Goal: Task Accomplishment & Management: Manage account settings

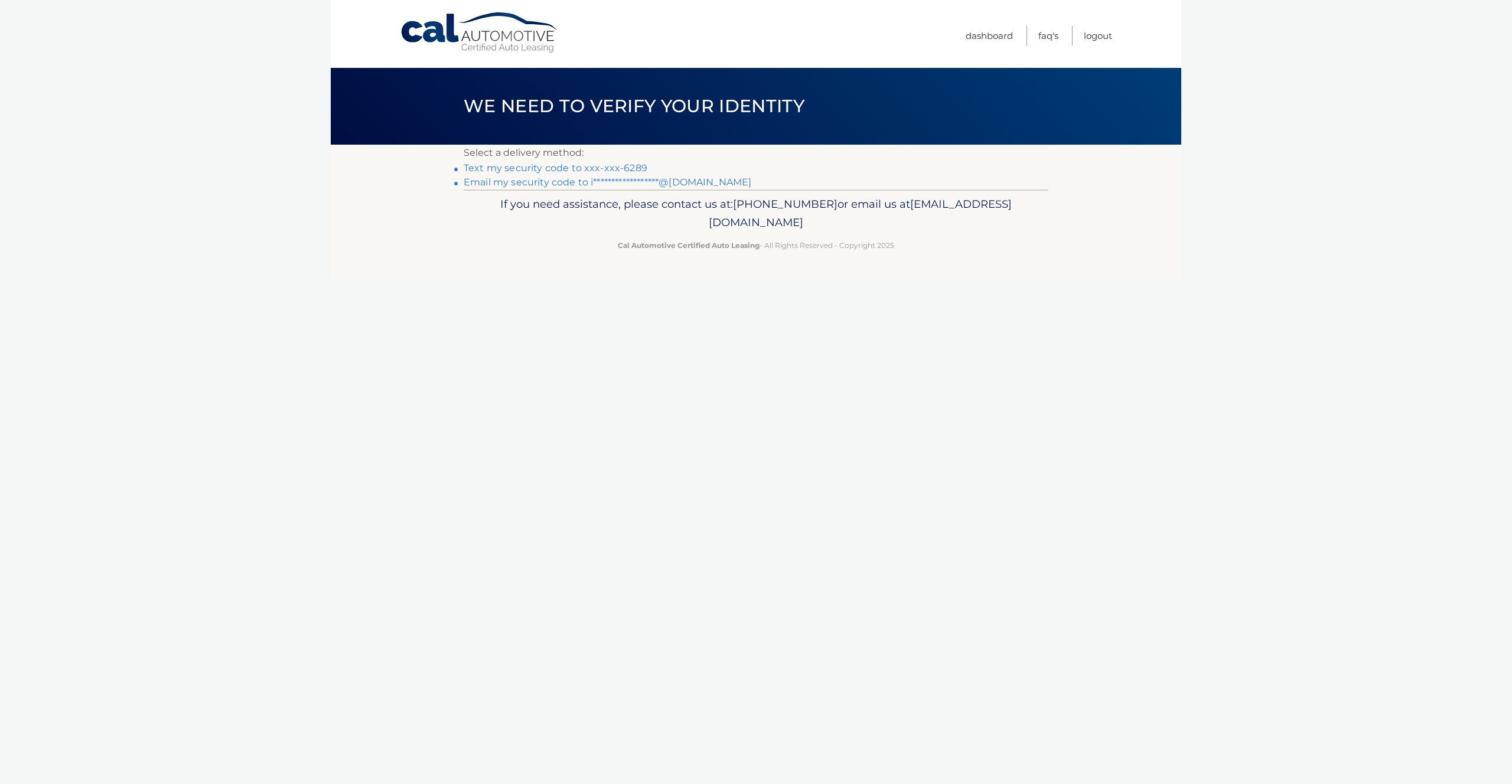
click at [627, 168] on link "Text my security code to xxx-xxx-6289" at bounding box center [555, 168] width 183 height 11
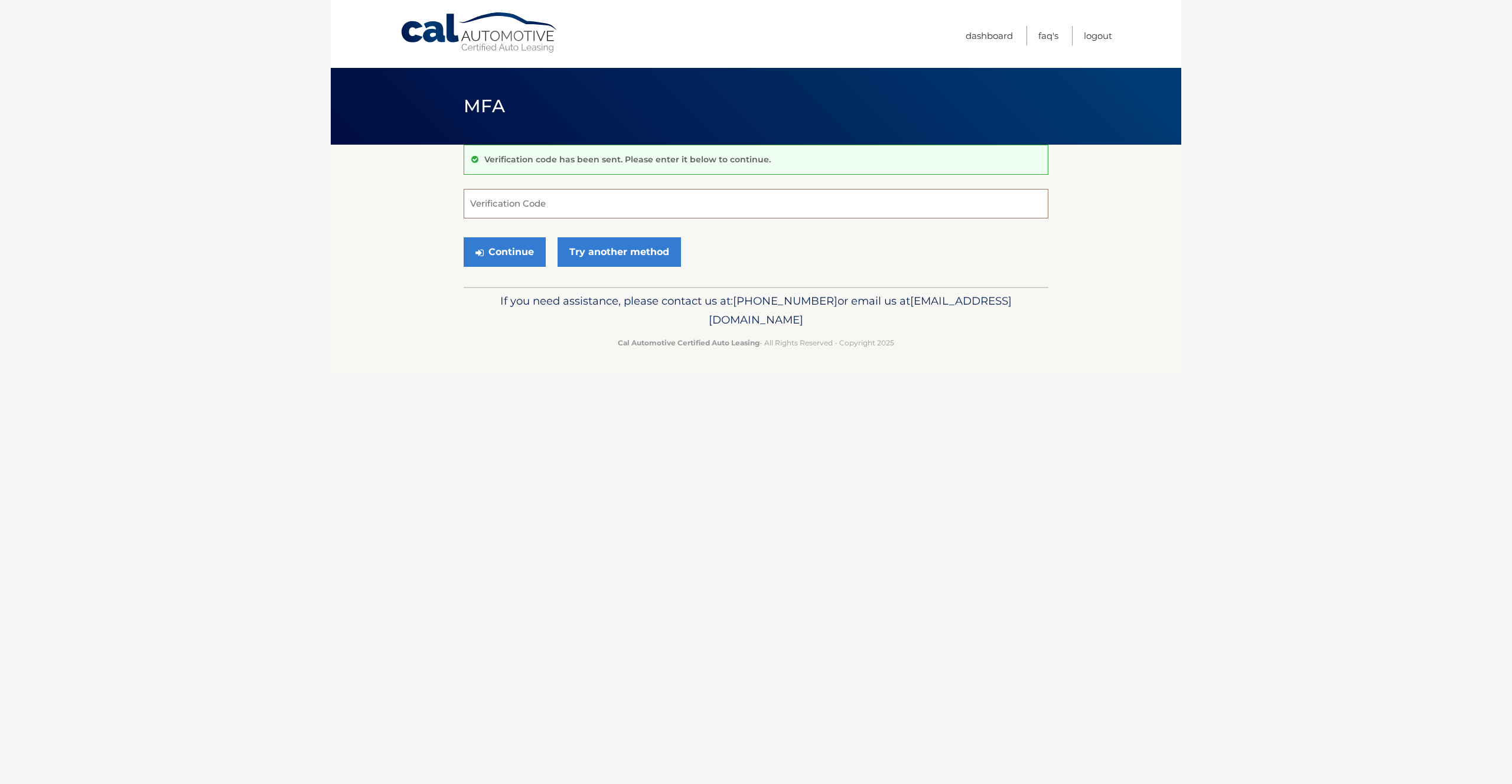
click at [607, 207] on input "Verification Code" at bounding box center [756, 204] width 585 height 30
type input "735536"
click at [518, 255] on button "Continue" at bounding box center [505, 252] width 82 height 30
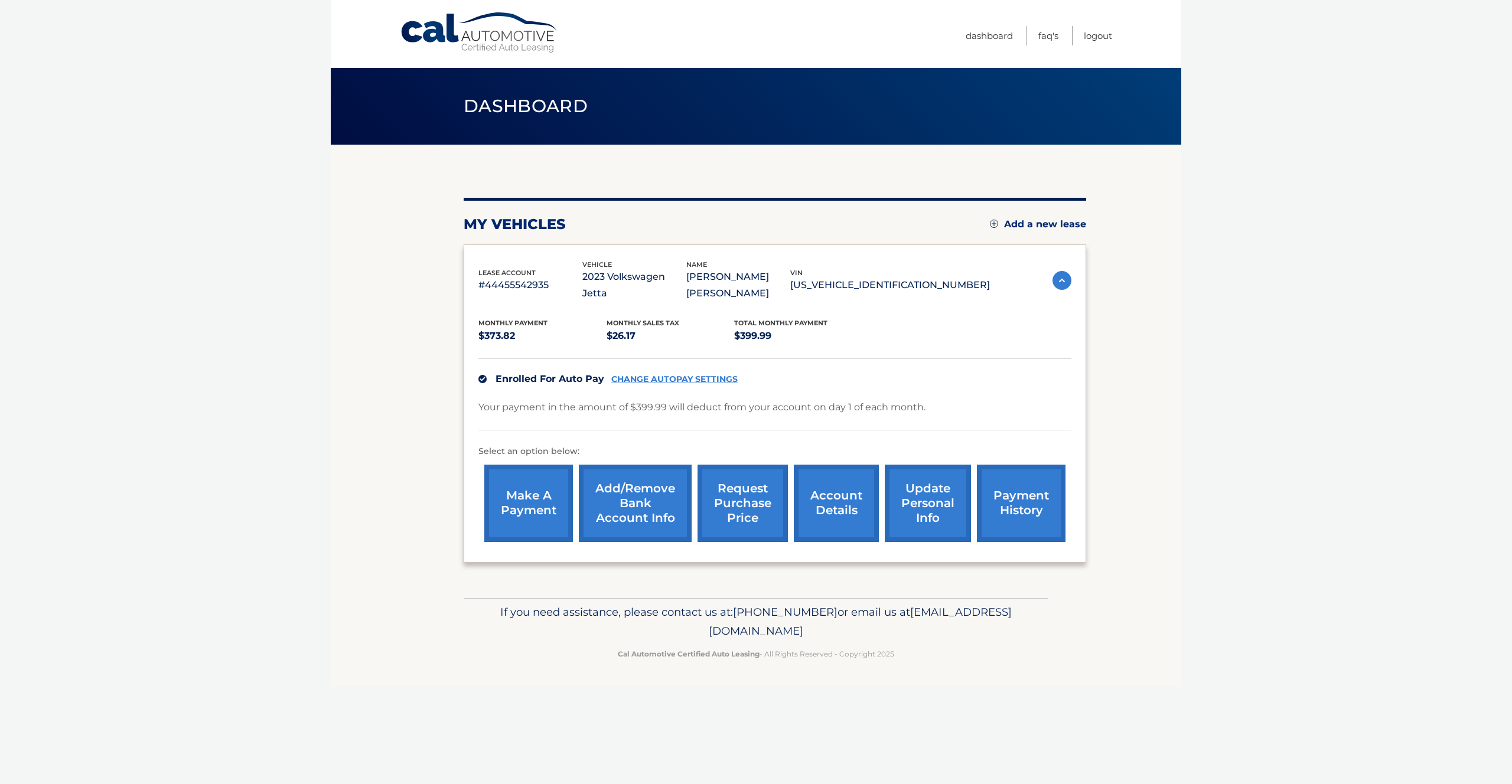
click at [847, 486] on link "account details" at bounding box center [836, 503] width 85 height 78
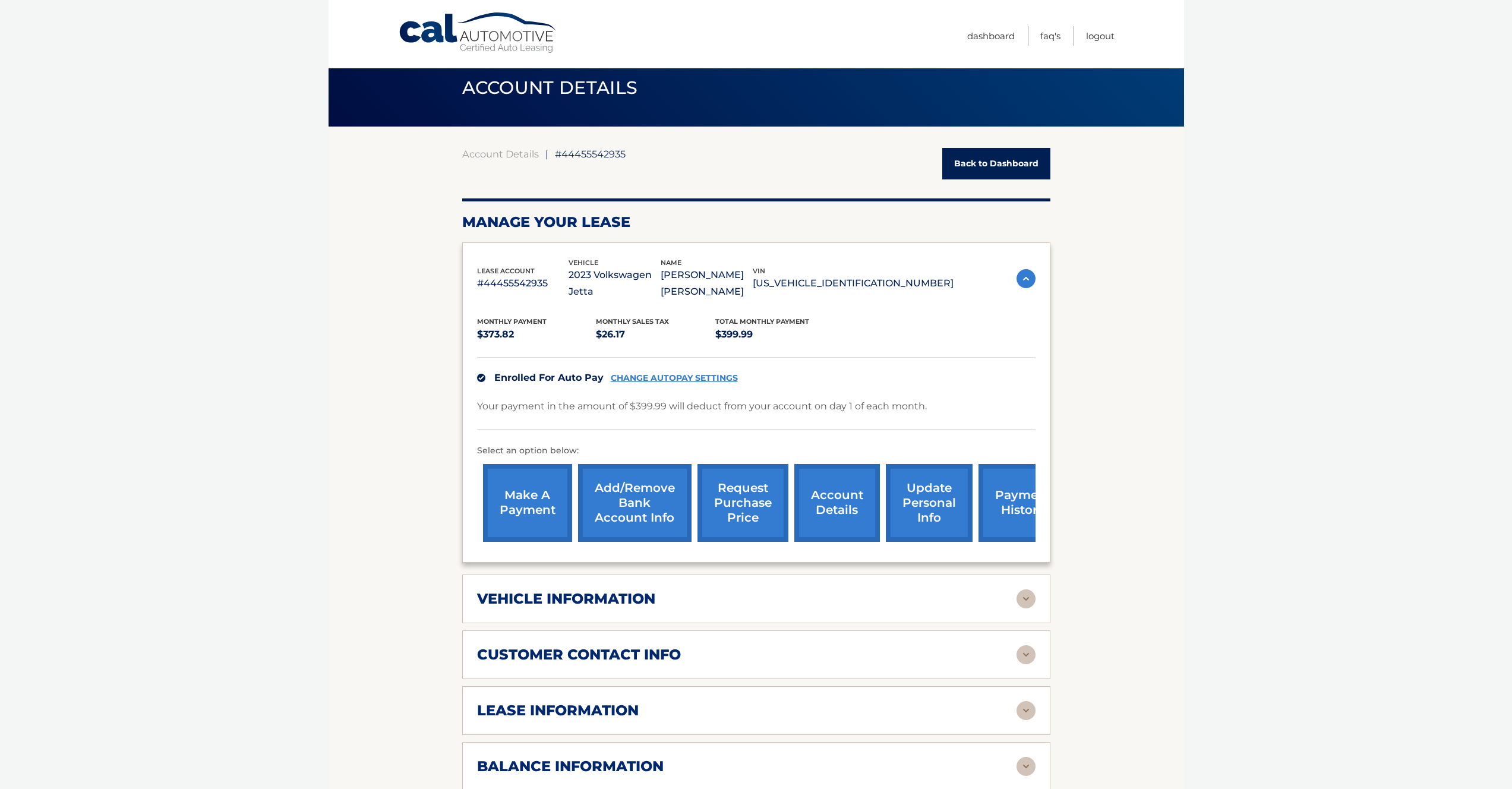
scroll to position [207, 0]
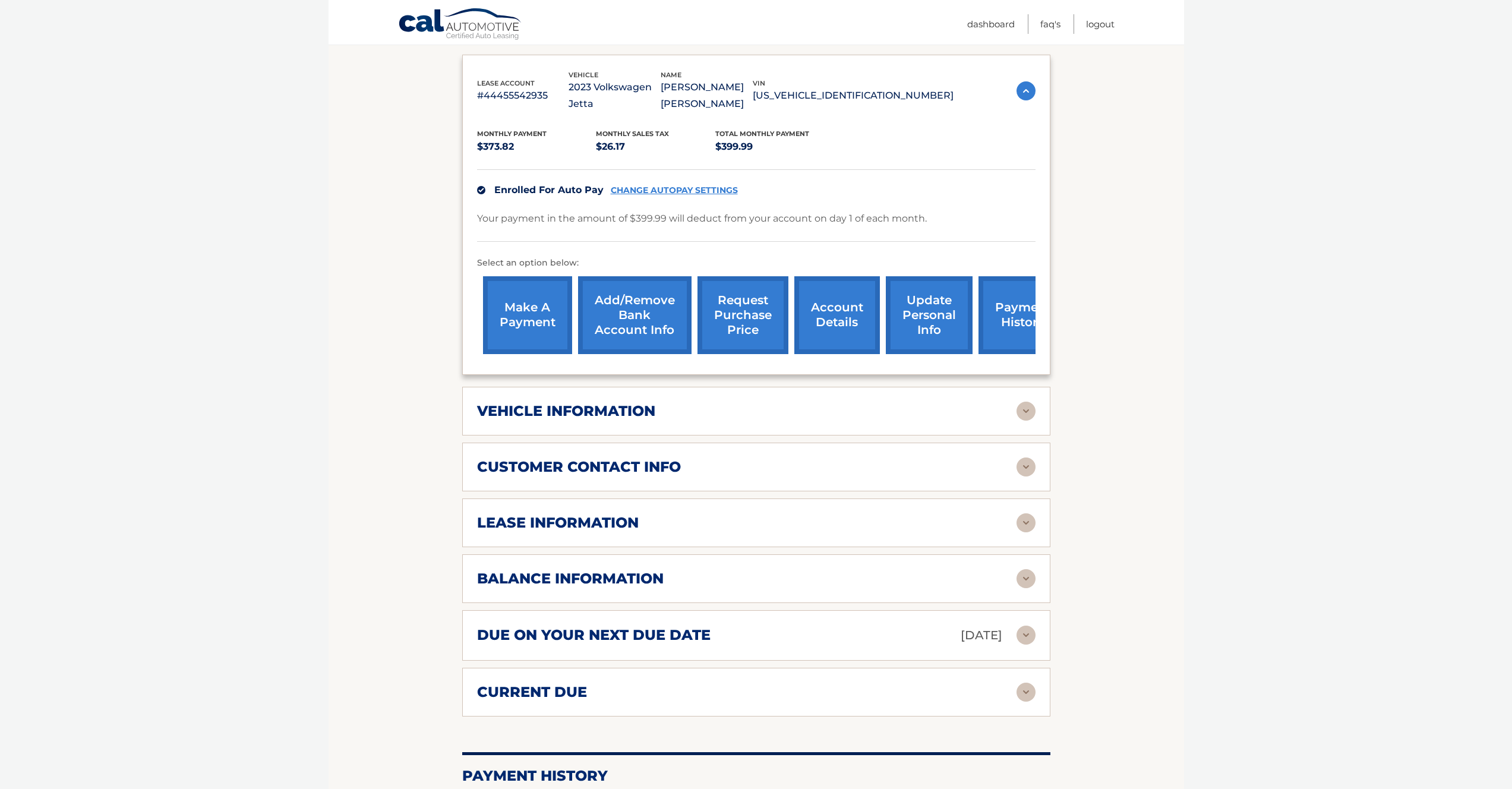
click at [1025, 401] on img at bounding box center [1026, 411] width 19 height 19
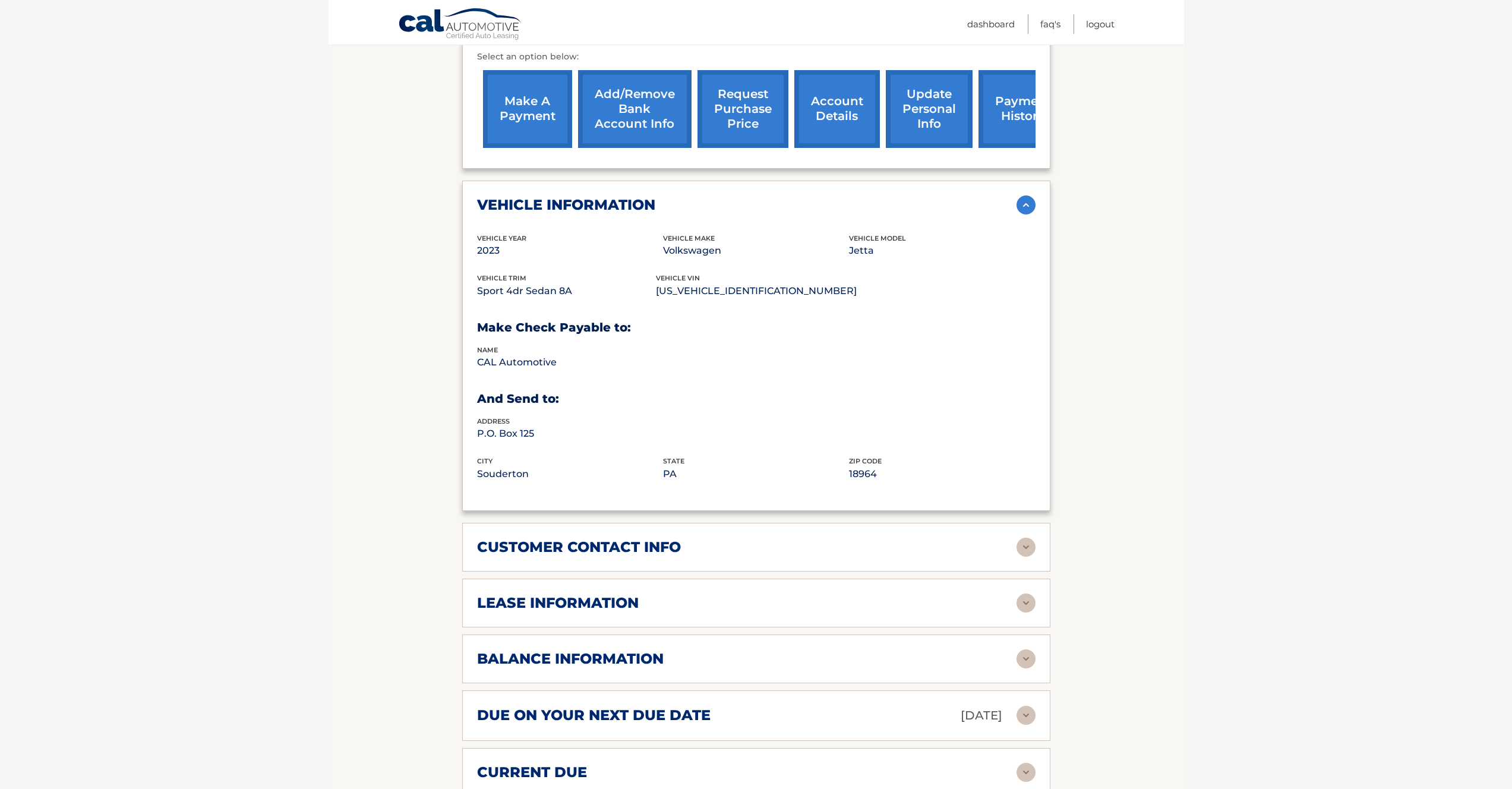
scroll to position [439, 0]
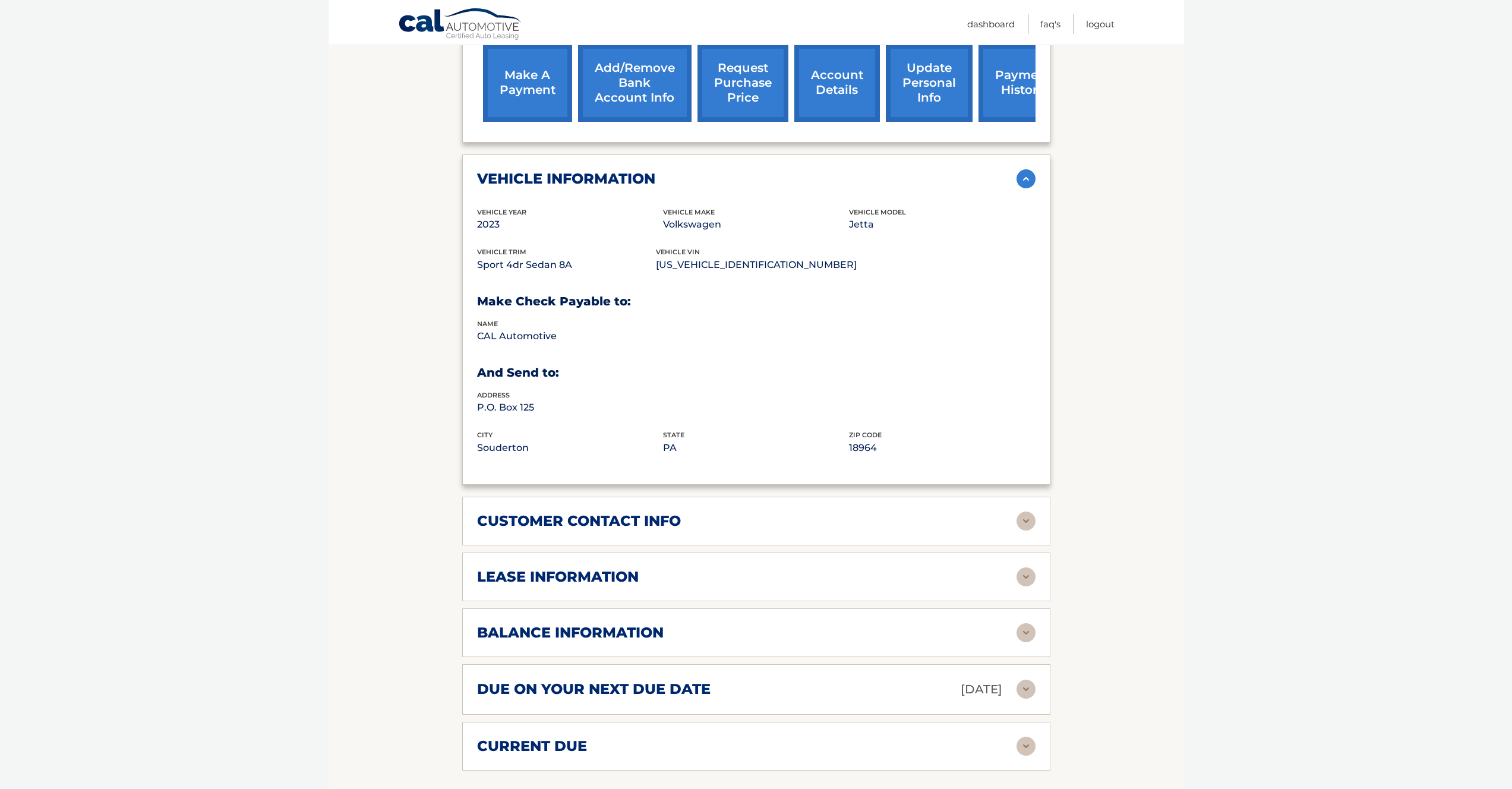
click at [1033, 512] on img at bounding box center [1026, 521] width 19 height 19
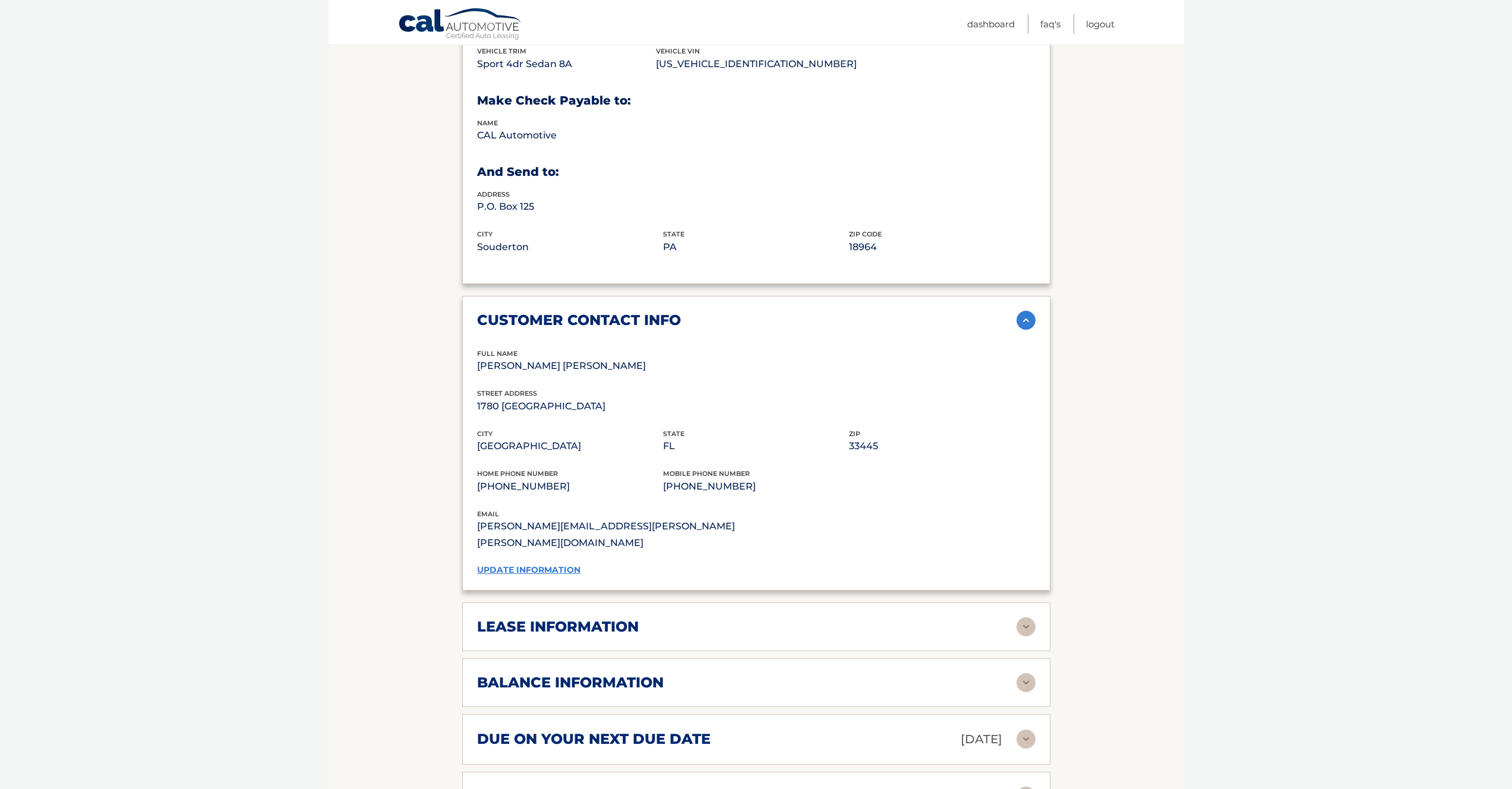
scroll to position [666, 0]
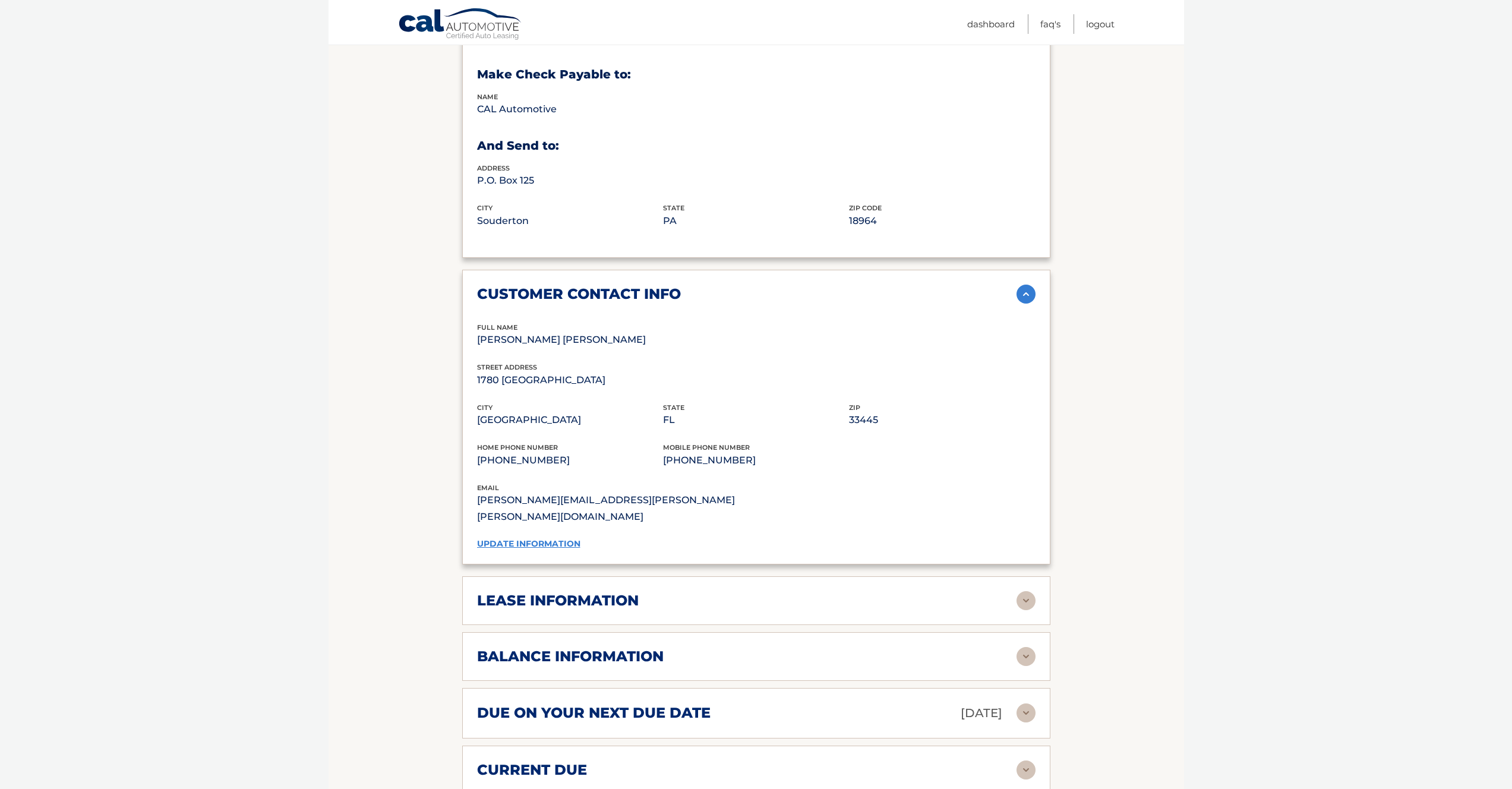
click at [1027, 591] on img at bounding box center [1026, 600] width 19 height 19
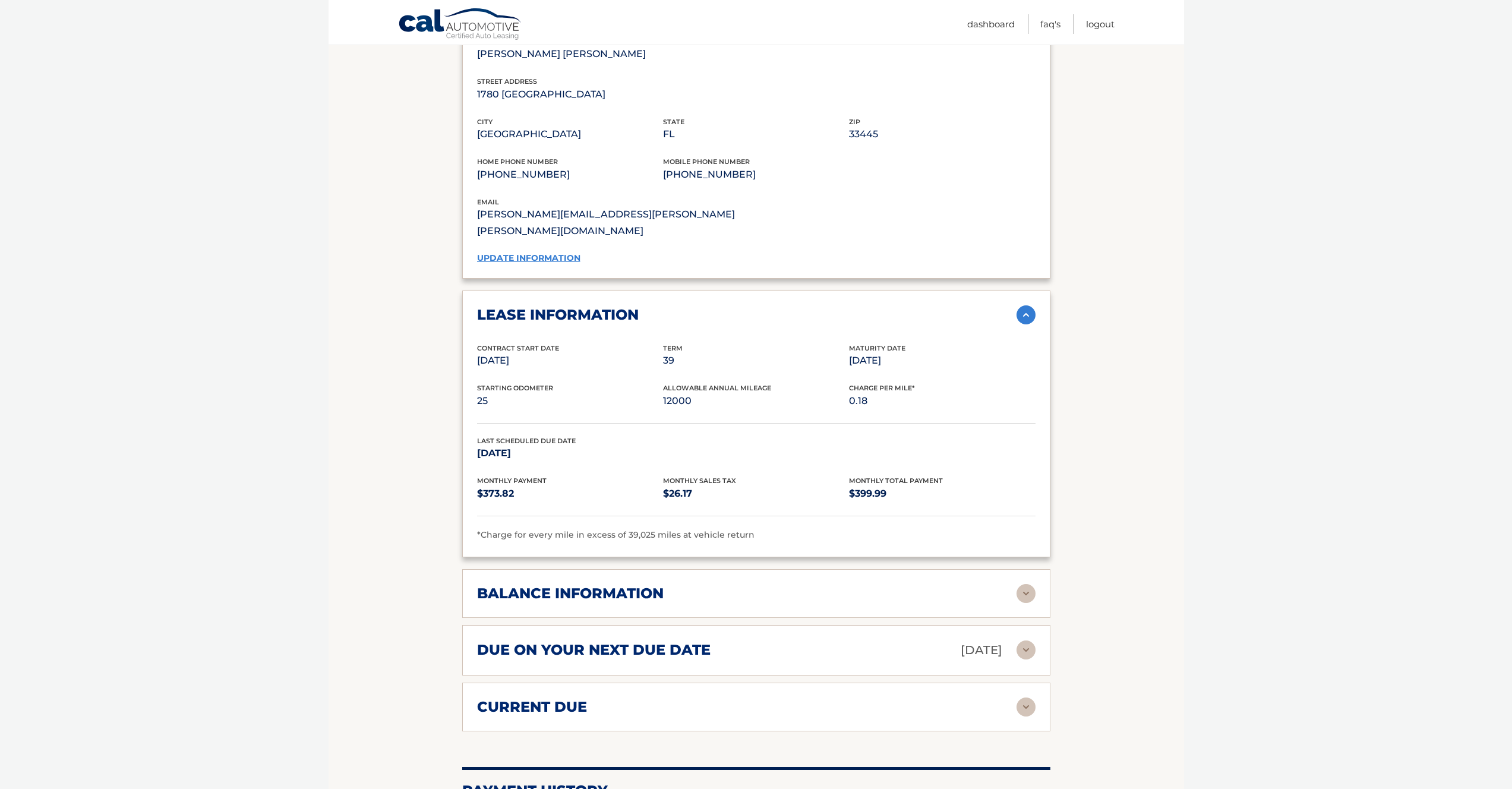
scroll to position [953, 0]
click at [1035, 583] on img at bounding box center [1026, 593] width 19 height 19
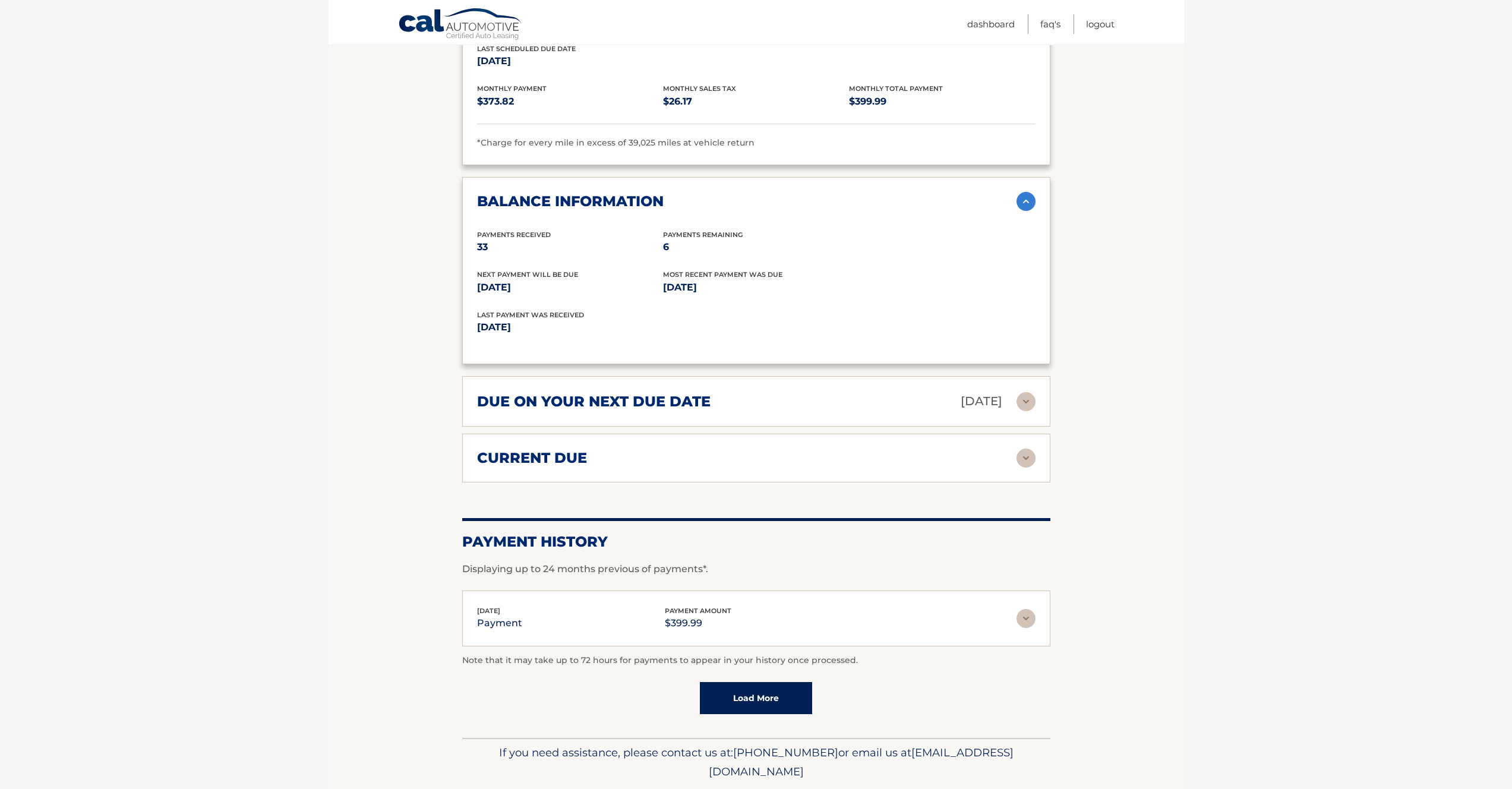
scroll to position [1110, 0]
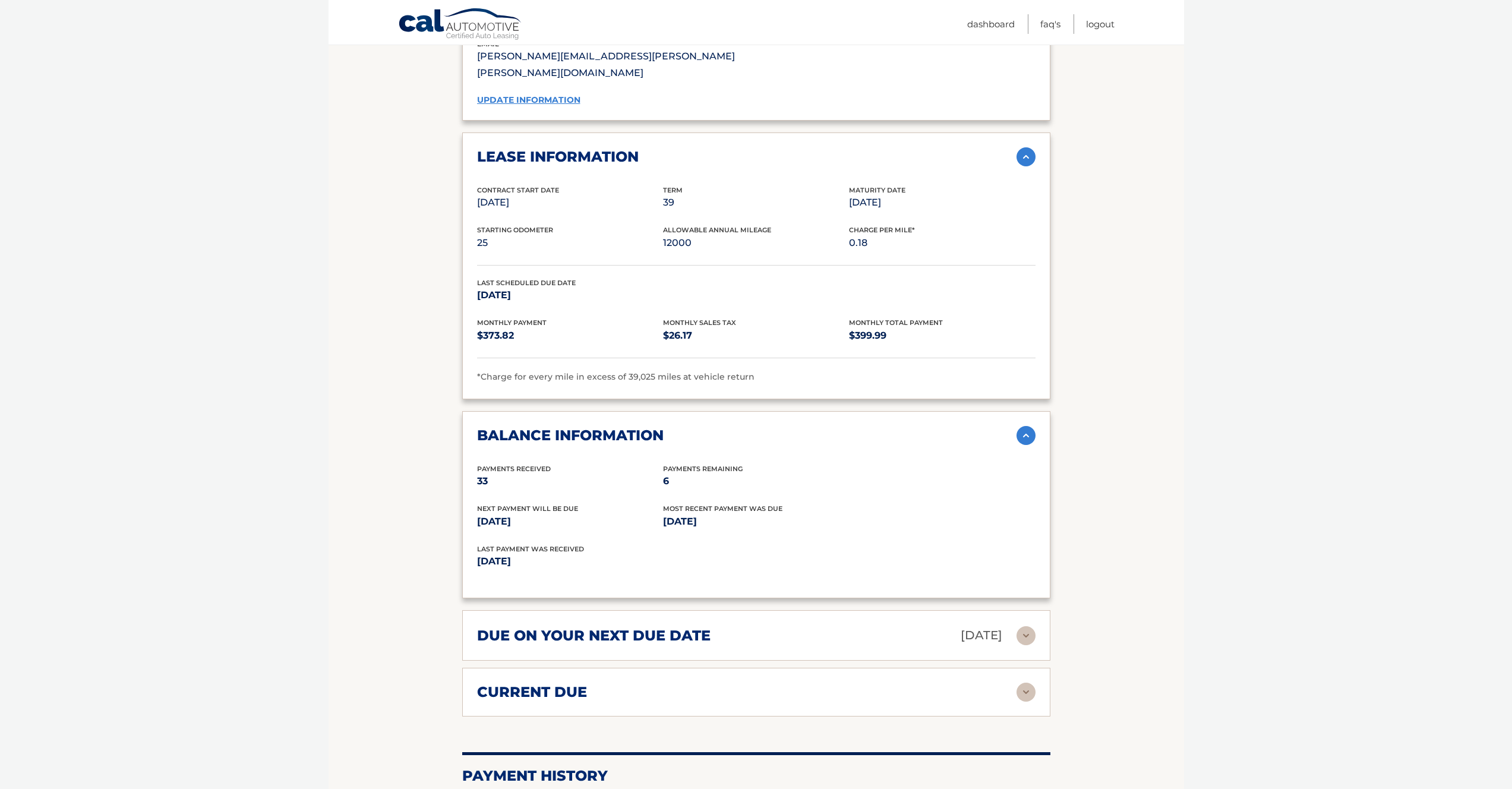
click at [1027, 683] on img at bounding box center [1026, 692] width 19 height 19
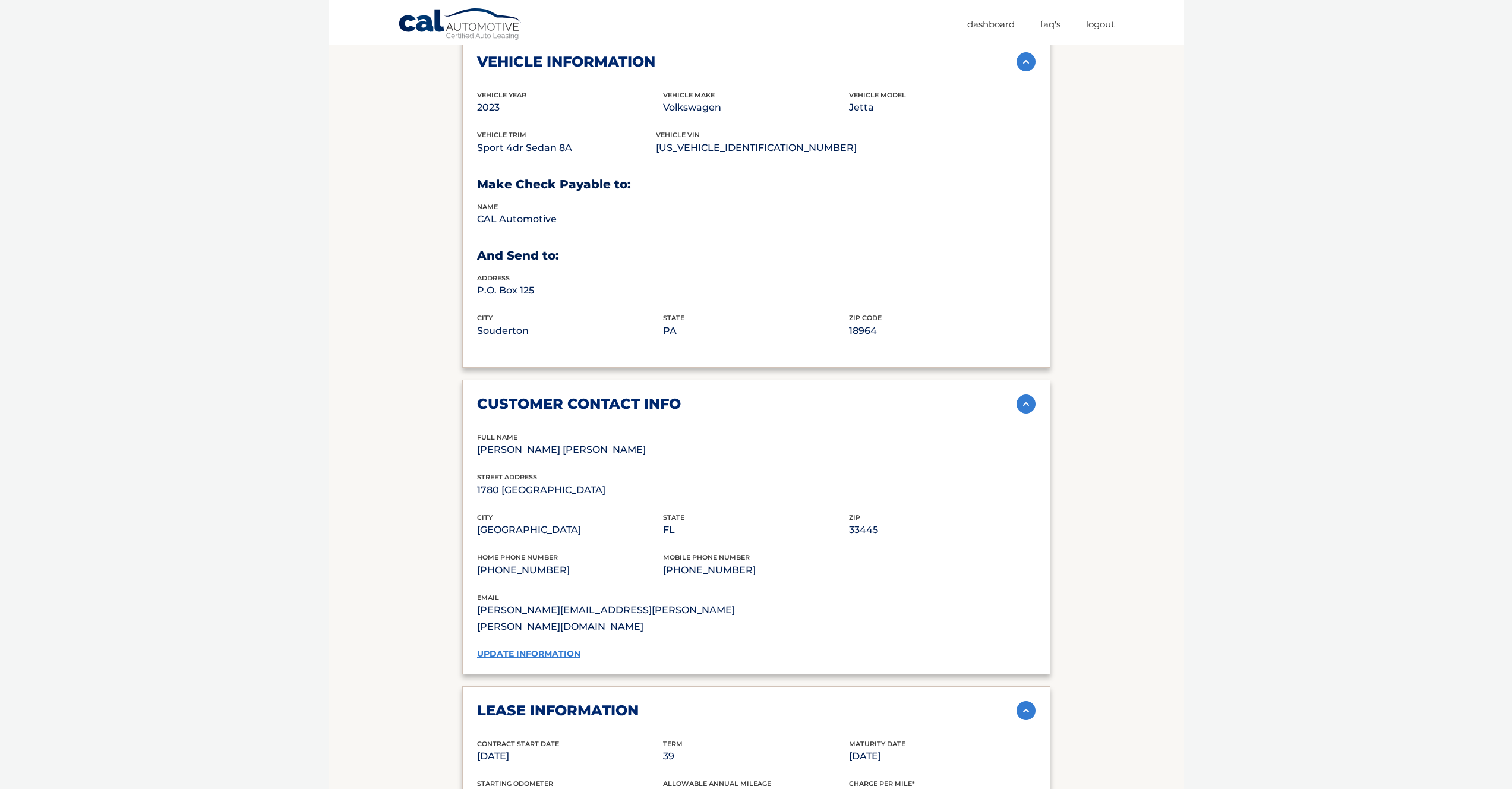
scroll to position [0, 0]
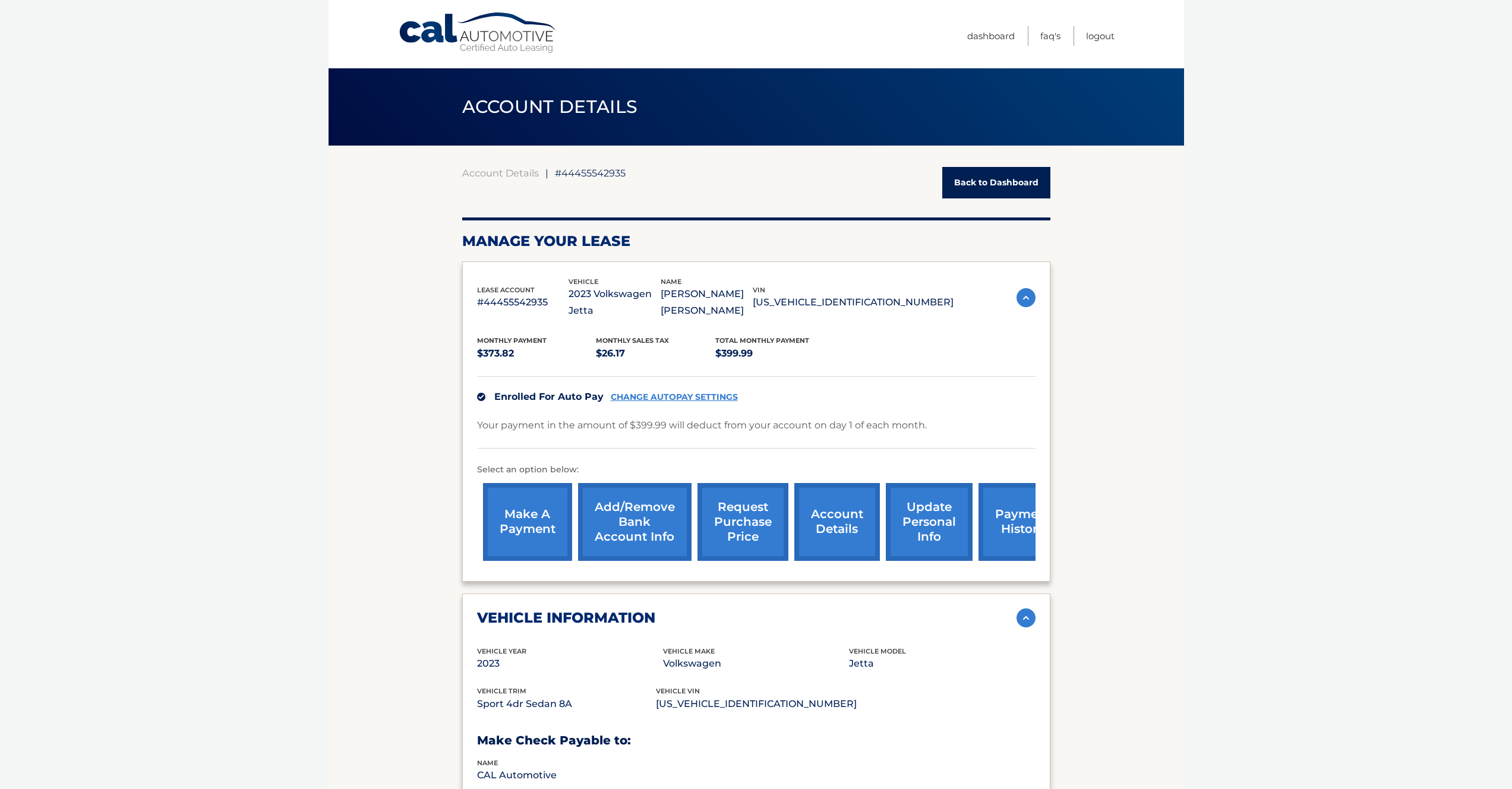
click at [996, 181] on link "Back to Dashboard" at bounding box center [997, 183] width 108 height 32
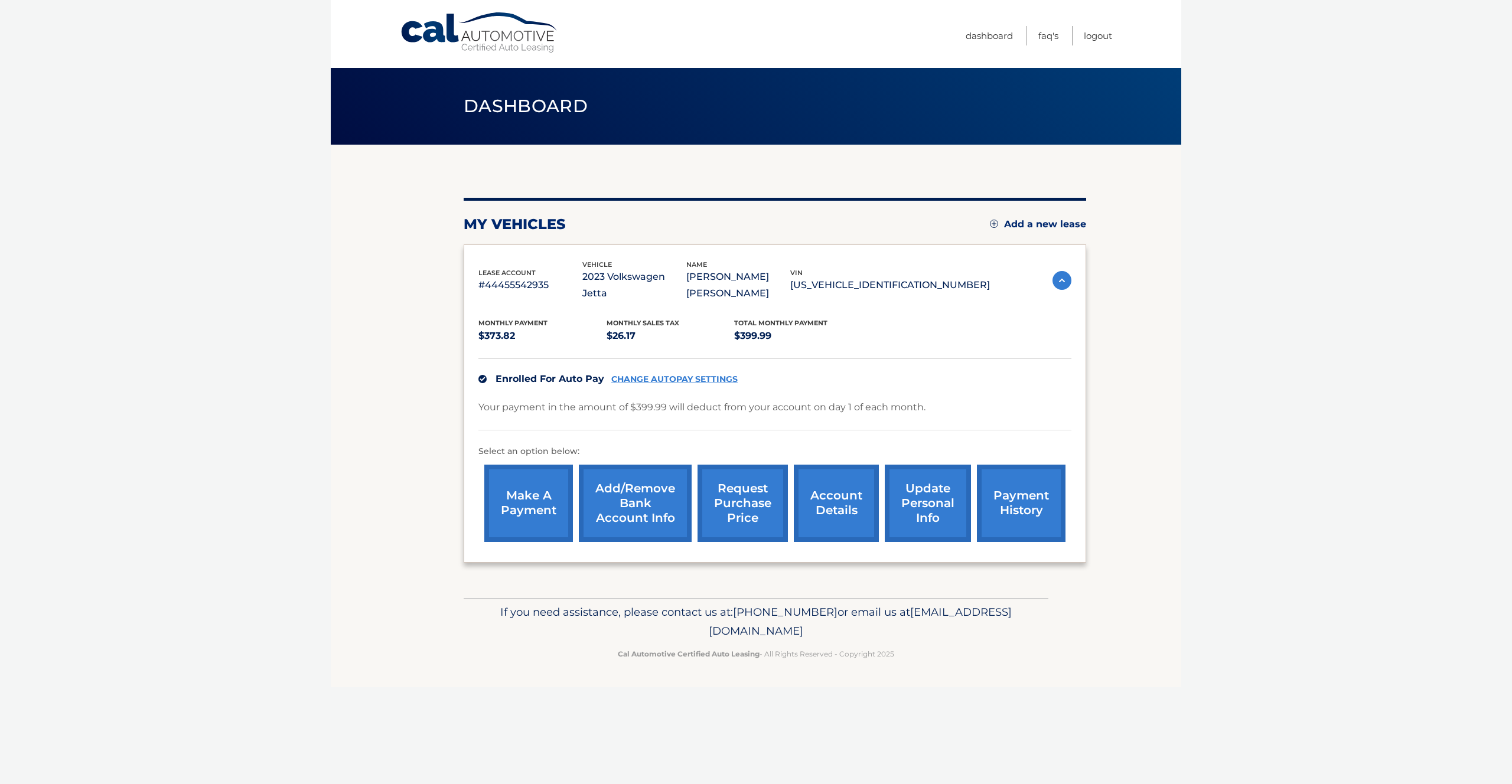
click at [734, 489] on link "request purchase price" at bounding box center [742, 503] width 90 height 78
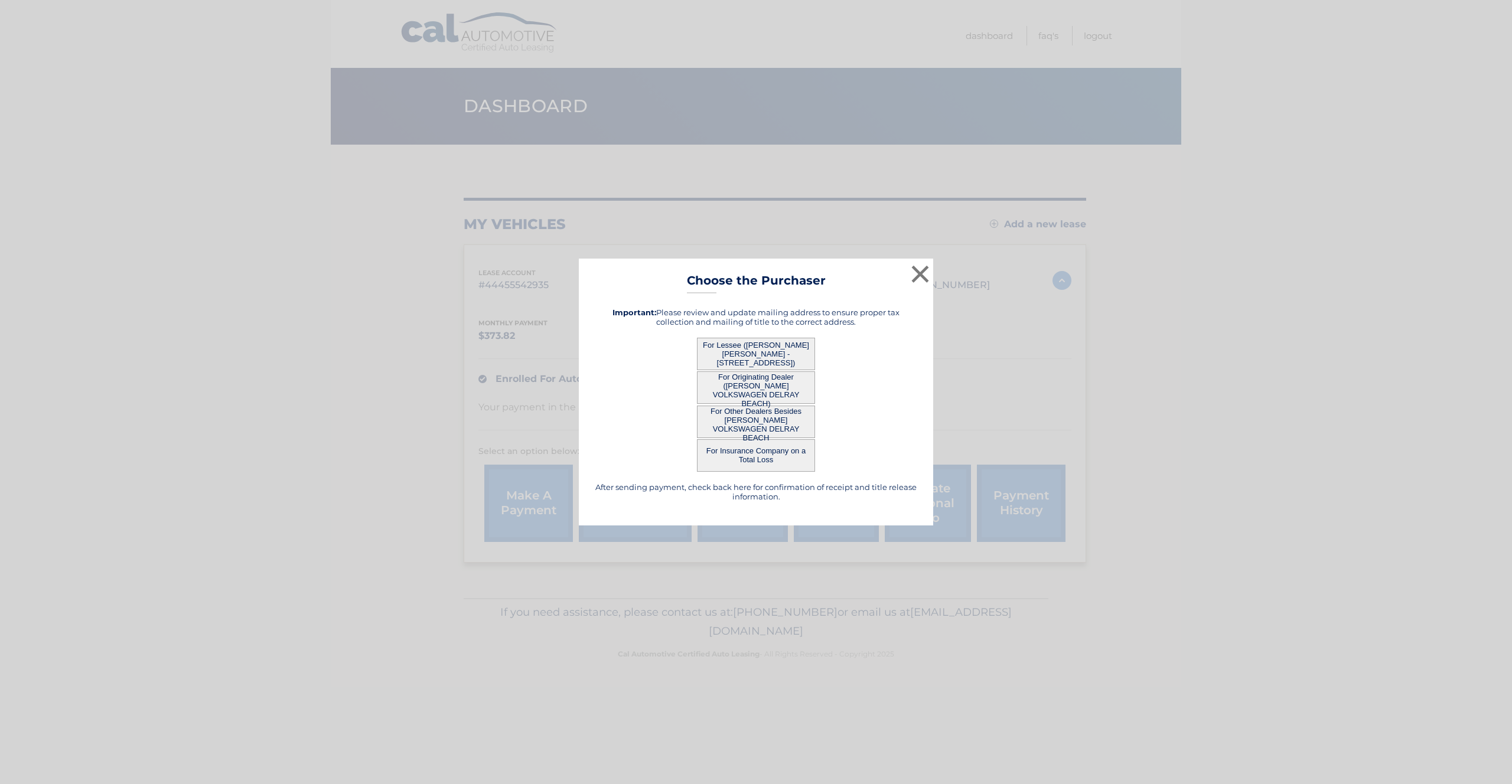
click at [769, 348] on button "For Lessee ([PERSON_NAME] [PERSON_NAME] - [STREET_ADDRESS])" at bounding box center [756, 354] width 118 height 32
click at [755, 358] on button "For Lessee ([PERSON_NAME] [PERSON_NAME] - [STREET_ADDRESS])" at bounding box center [756, 354] width 118 height 32
click at [748, 345] on button "For Lessee ([PERSON_NAME] [PERSON_NAME] - [STREET_ADDRESS])" at bounding box center [756, 354] width 118 height 32
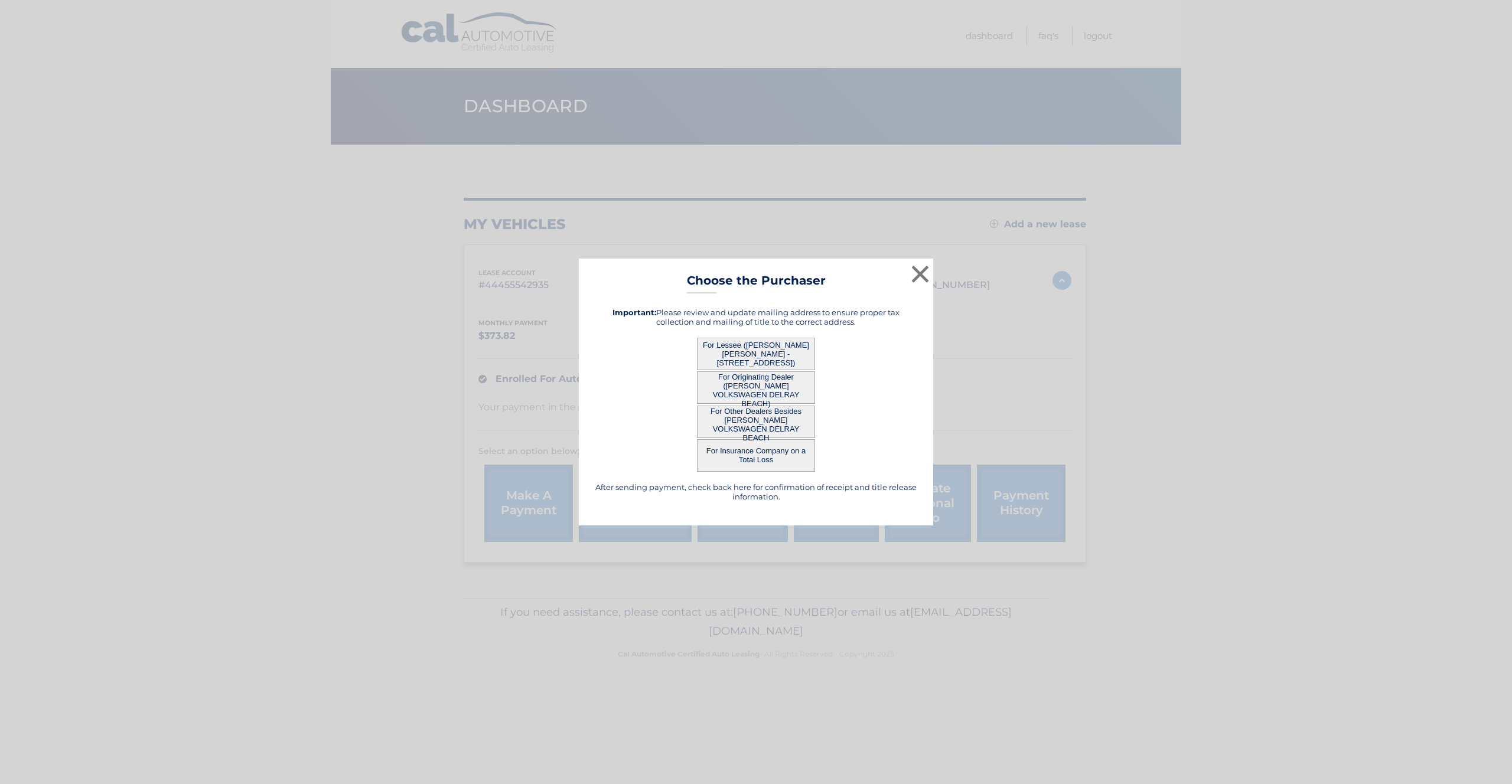
click at [748, 345] on button "For Lessee ([PERSON_NAME] [PERSON_NAME] - [STREET_ADDRESS])" at bounding box center [756, 354] width 118 height 32
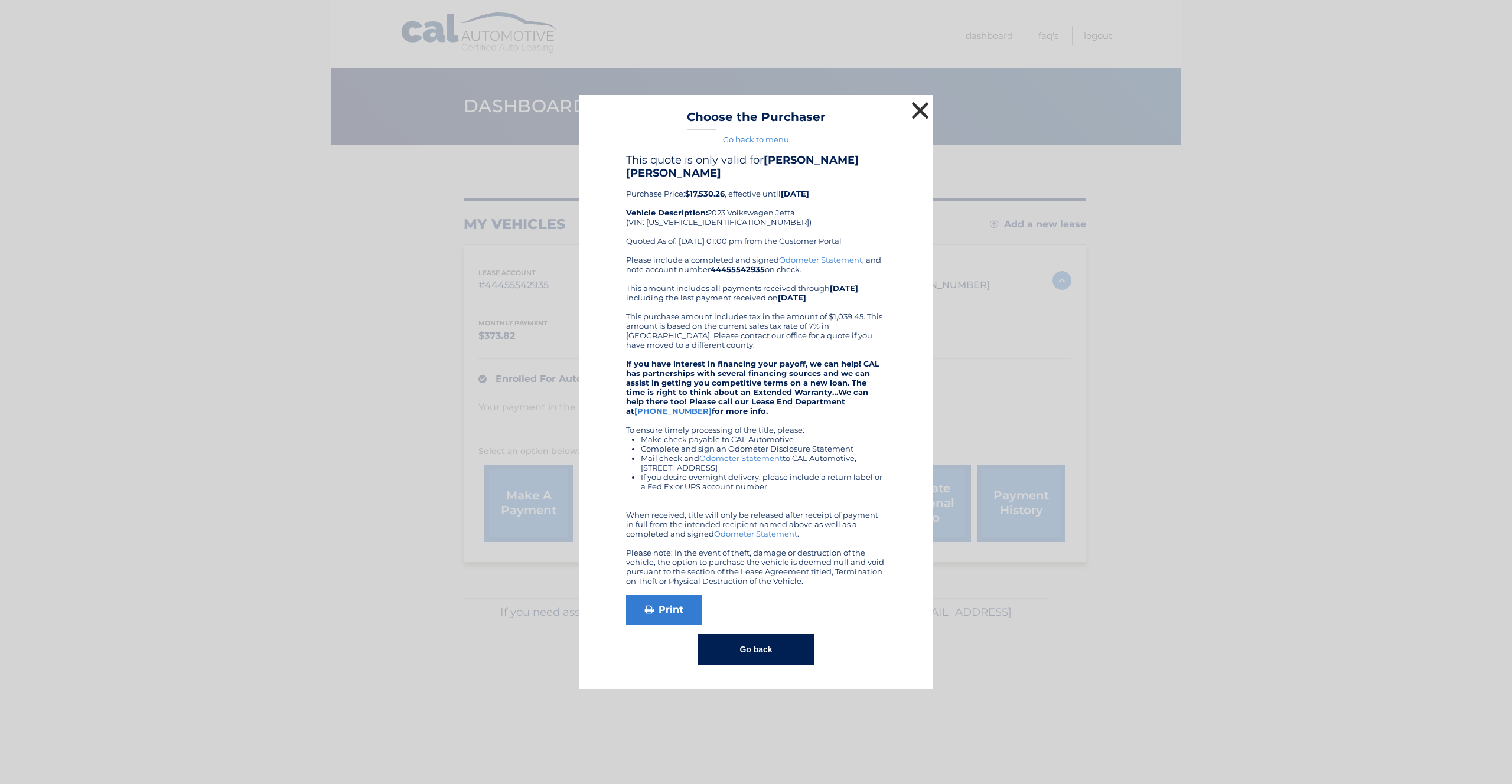
click at [916, 109] on button "×" at bounding box center [920, 111] width 24 height 24
